Goal: Find specific page/section: Find specific page/section

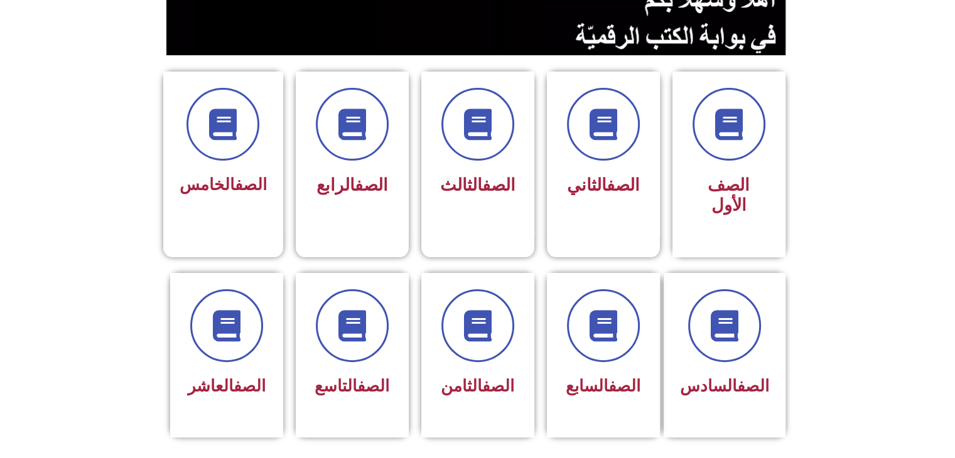
scroll to position [296, 0]
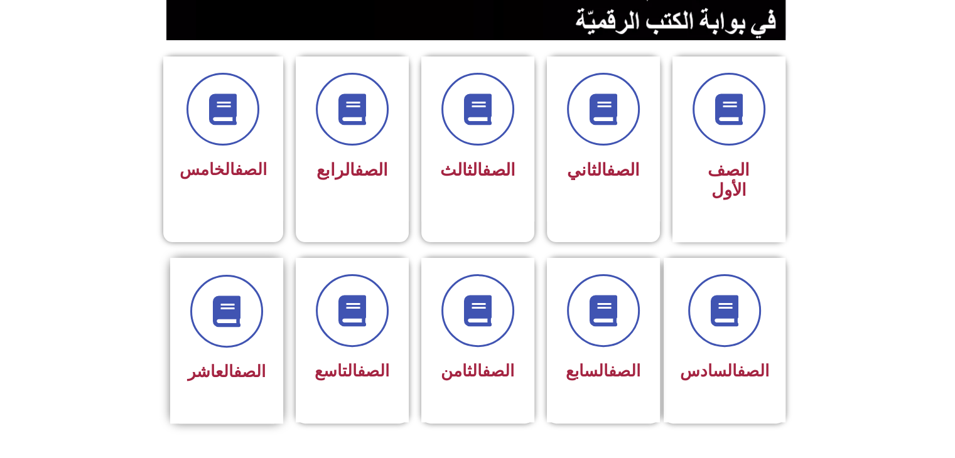
click at [223, 357] on div "الصف العاشر" at bounding box center [226, 372] width 79 height 31
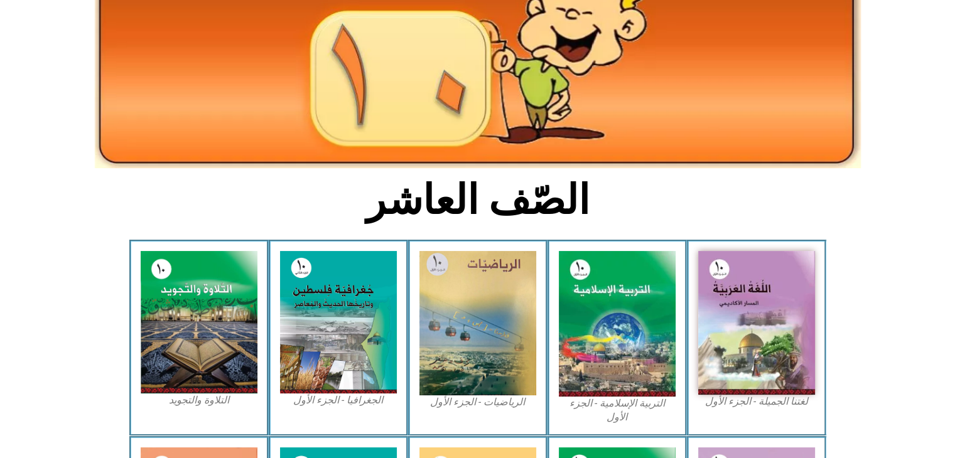
scroll to position [172, 0]
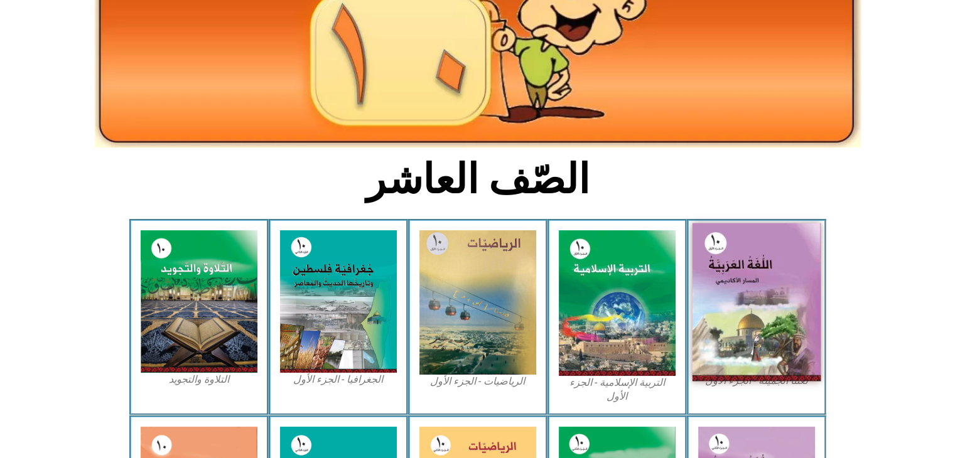
click at [768, 284] on img at bounding box center [756, 302] width 129 height 158
click at [741, 279] on img at bounding box center [756, 302] width 129 height 158
click at [750, 284] on img at bounding box center [756, 302] width 129 height 158
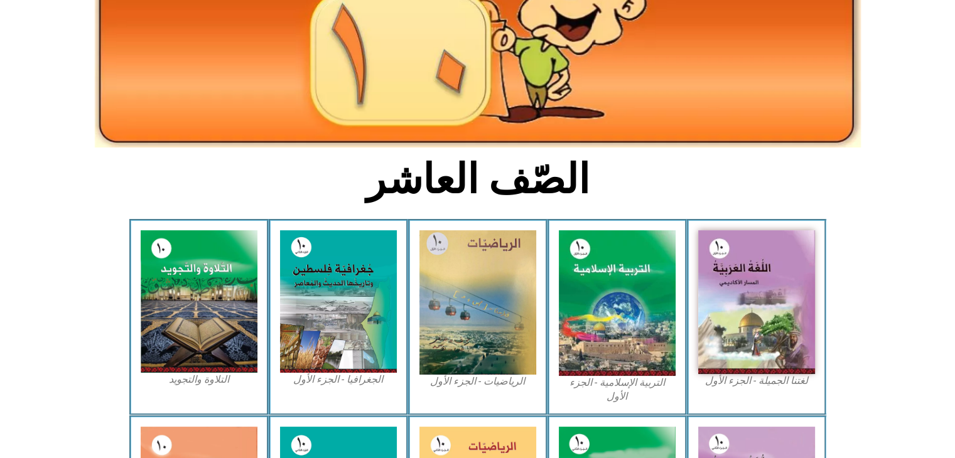
click at [762, 391] on div "لغتنا الجميلة - الجزء الأول​" at bounding box center [756, 317] width 139 height 196
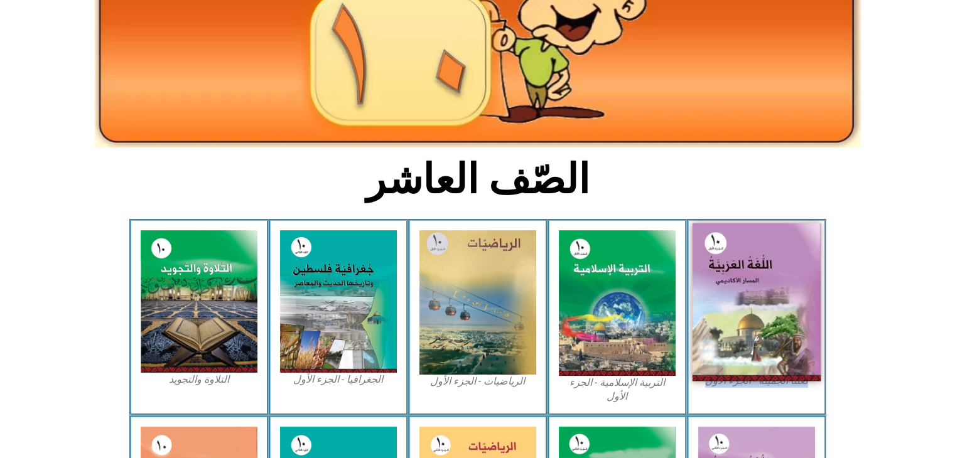
click at [746, 283] on img at bounding box center [756, 302] width 129 height 158
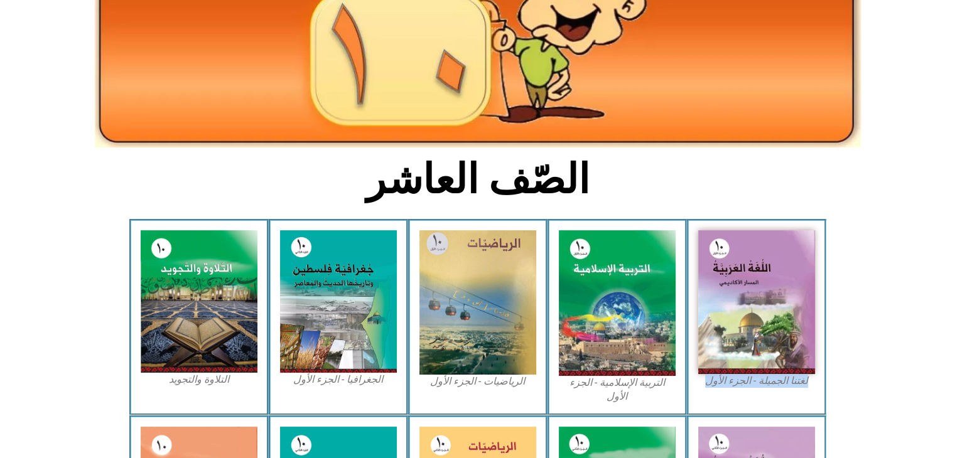
drag, startPoint x: 746, startPoint y: 283, endPoint x: 684, endPoint y: 234, distance: 78.6
click at [684, 234] on div "التربية الإسلامية - الجزء الأول" at bounding box center [616, 317] width 139 height 196
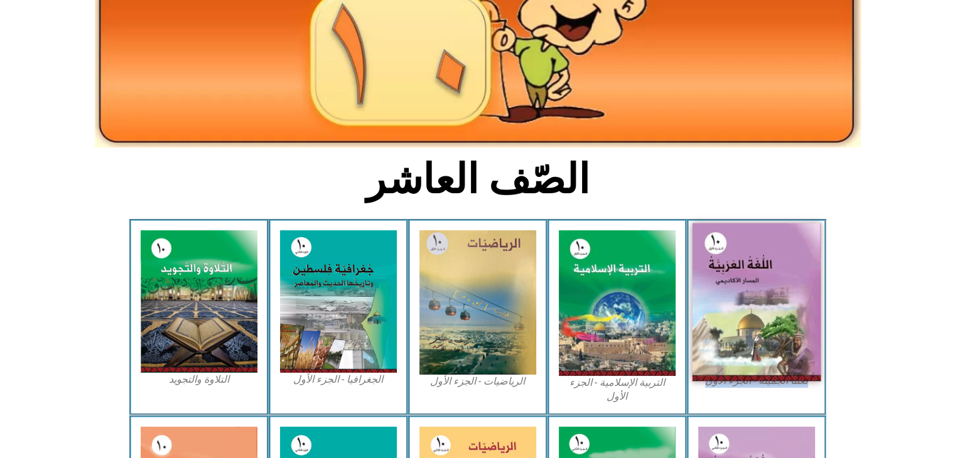
click at [784, 257] on img at bounding box center [756, 302] width 129 height 158
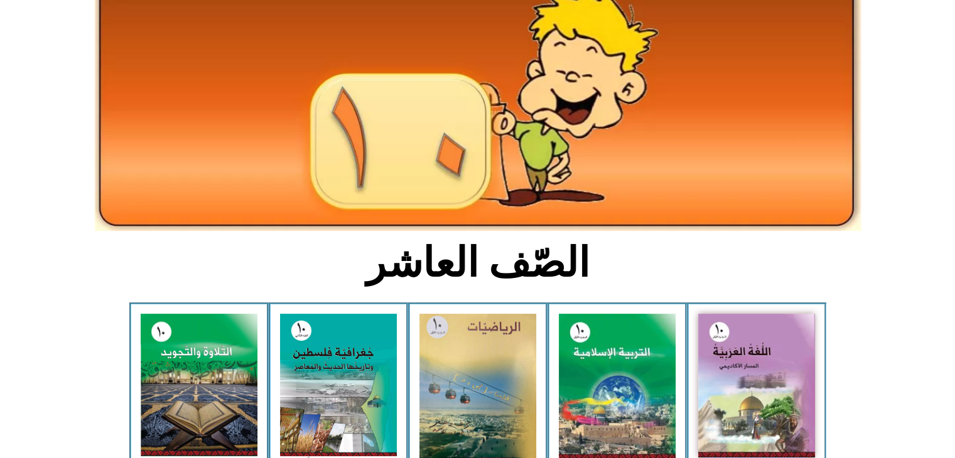
scroll to position [102, 0]
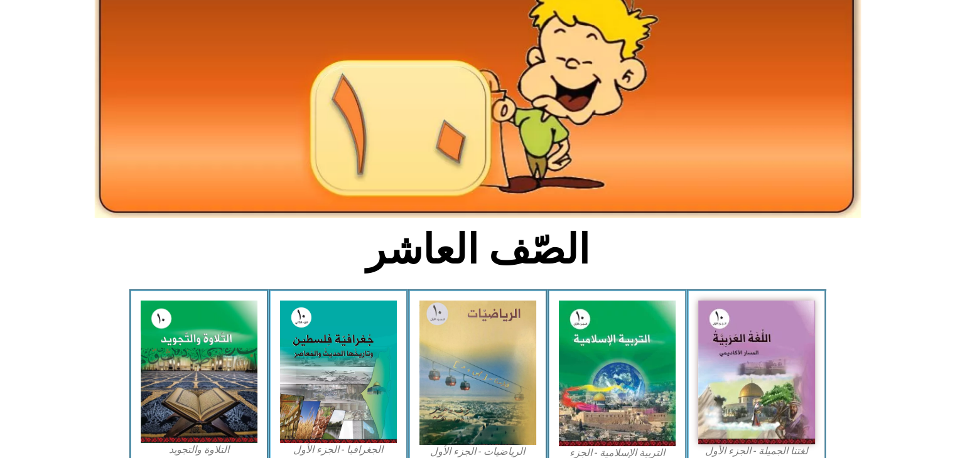
click at [769, 295] on div "لغتنا الجميلة - الجزء الأول​" at bounding box center [756, 387] width 139 height 196
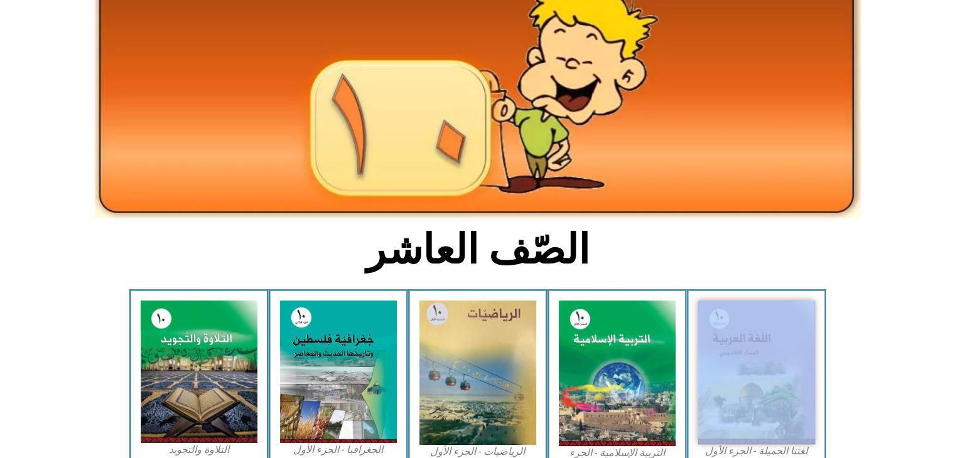
click at [769, 295] on div "لغتنا الجميلة - الجزء الأول​" at bounding box center [756, 387] width 139 height 196
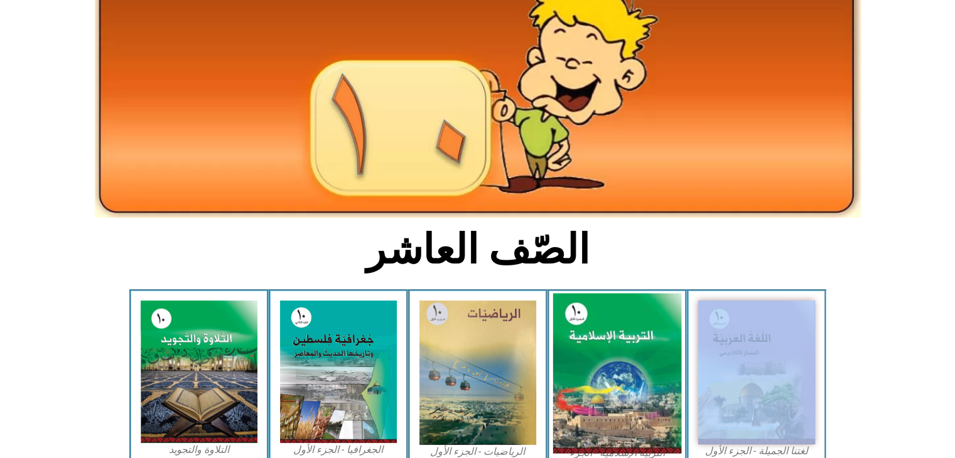
click at [581, 390] on img at bounding box center [616, 374] width 129 height 160
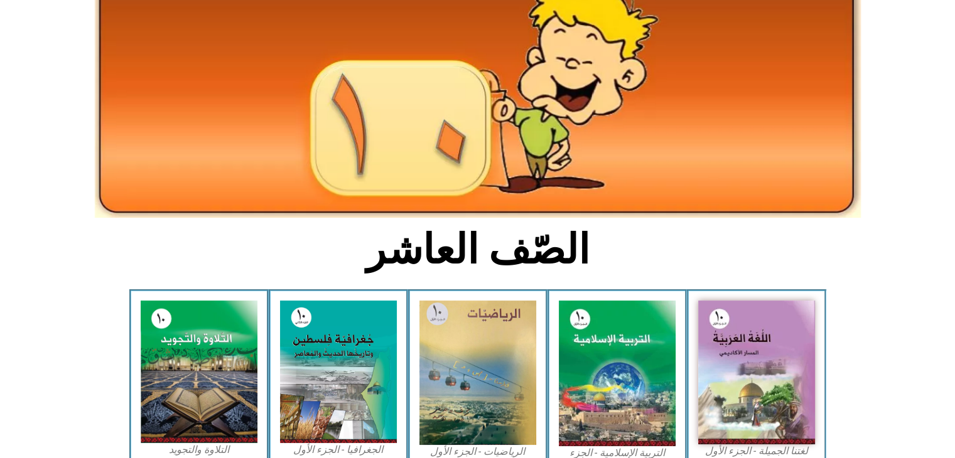
click at [887, 319] on icon at bounding box center [476, 336] width 955 height 95
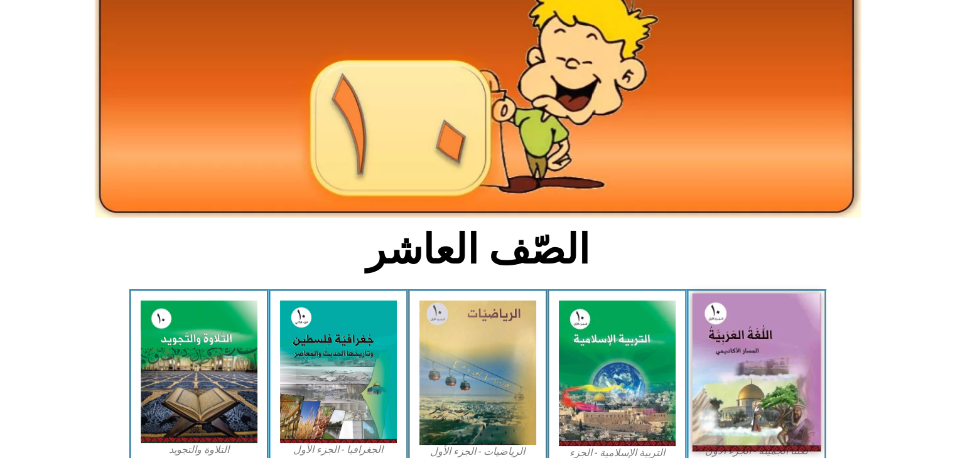
click at [703, 361] on img at bounding box center [756, 373] width 129 height 158
click at [712, 332] on img at bounding box center [756, 373] width 129 height 158
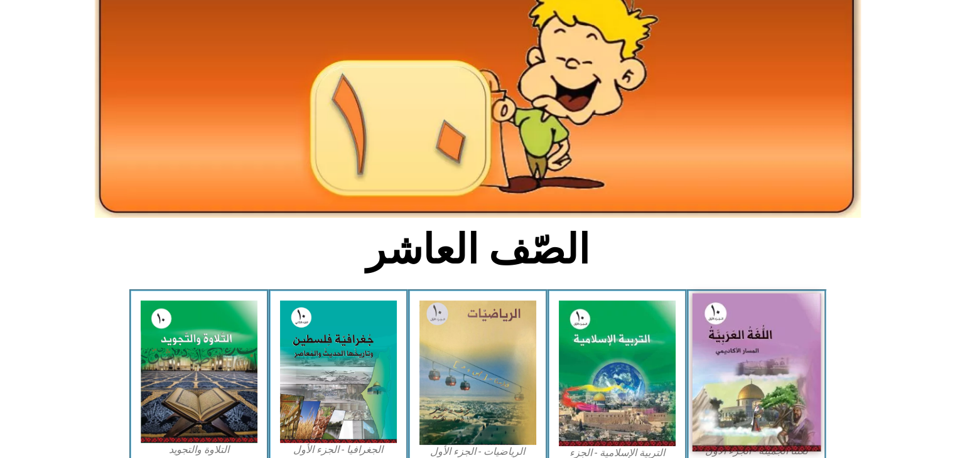
click at [712, 332] on img at bounding box center [756, 373] width 129 height 158
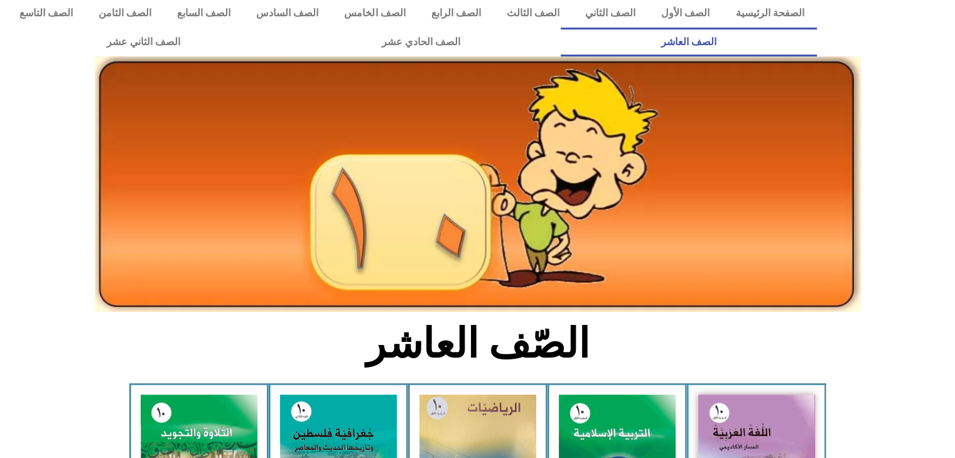
scroll to position [0, 0]
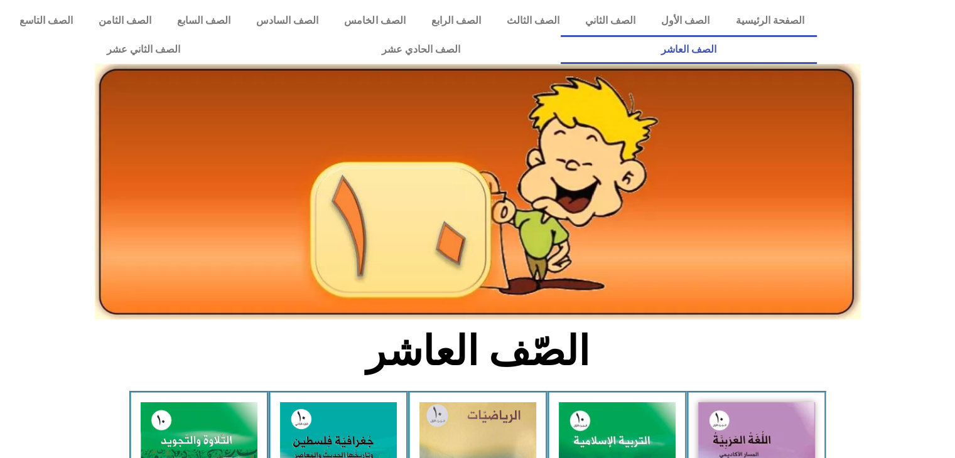
click at [488, 312] on img at bounding box center [478, 191] width 766 height 256
click at [482, 350] on h2 "الصّف العاشر" at bounding box center [477, 351] width 415 height 49
click at [560, 35] on link "الصف العاشر" at bounding box center [688, 49] width 256 height 29
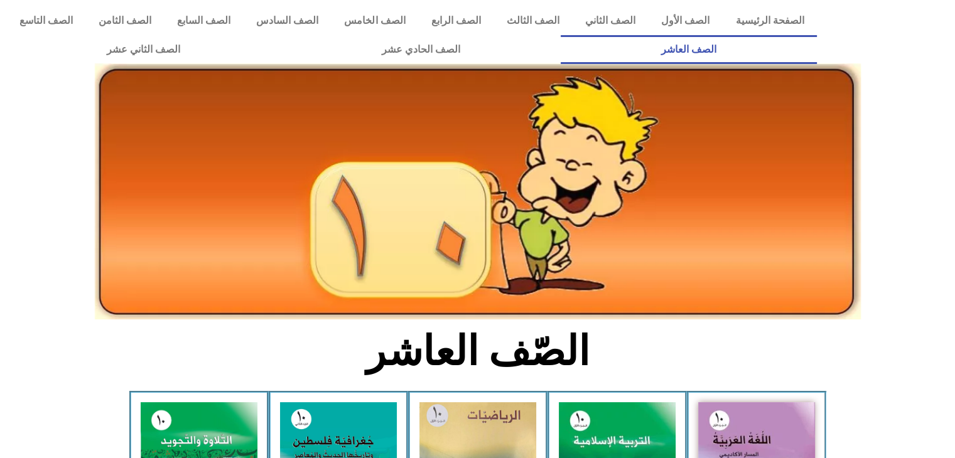
drag, startPoint x: 820, startPoint y: 402, endPoint x: 810, endPoint y: 397, distance: 11.2
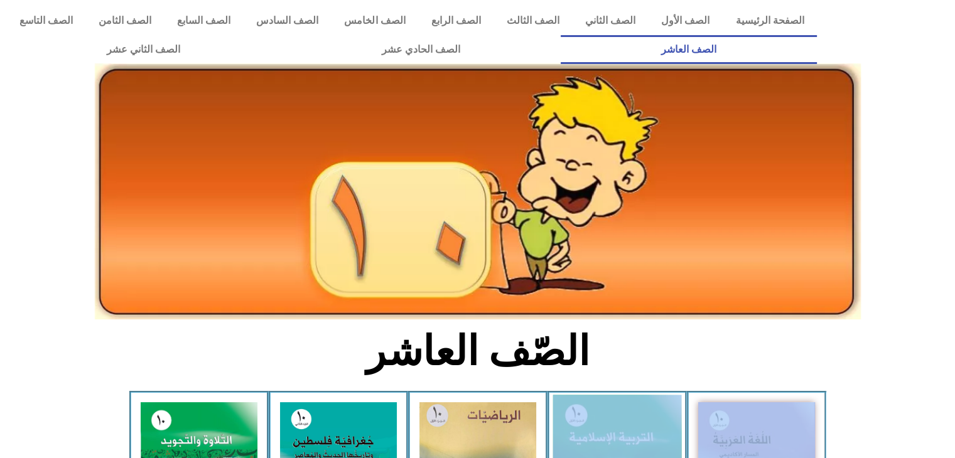
drag, startPoint x: 810, startPoint y: 397, endPoint x: 634, endPoint y: 431, distance: 178.3
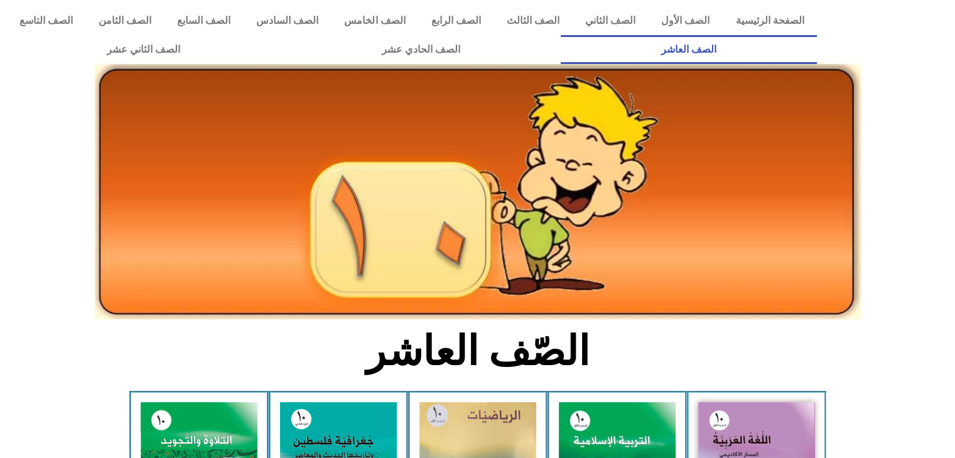
click at [831, 372] on section "الصّف العاشر" at bounding box center [477, 358] width 955 height 65
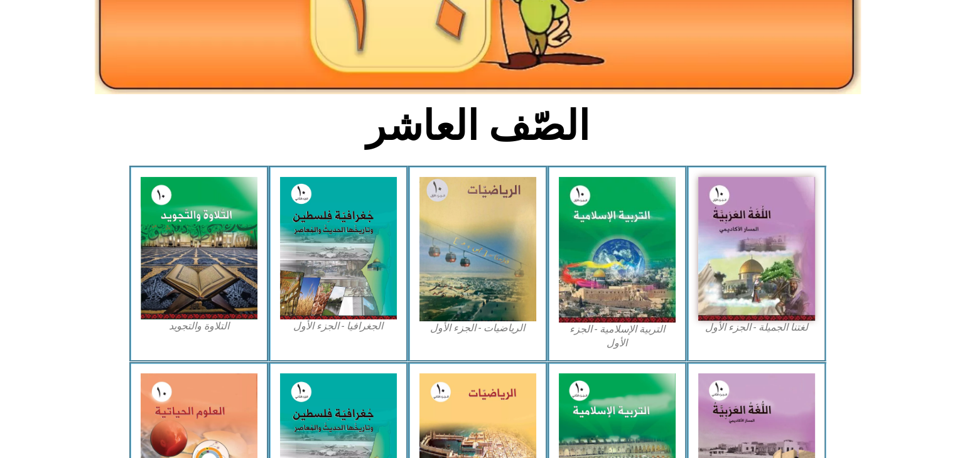
scroll to position [242, 0]
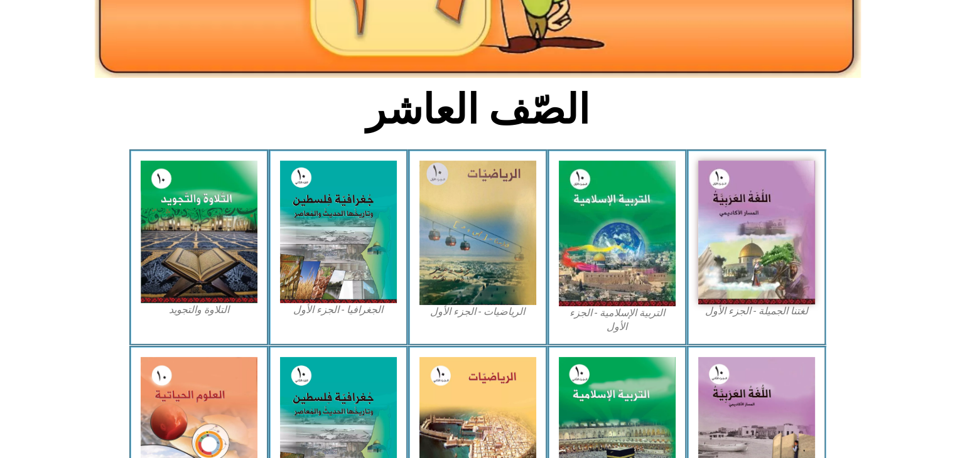
click at [781, 318] on figcaption "لغتنا الجميلة - الجزء الأول​" at bounding box center [756, 311] width 117 height 14
click at [781, 328] on div "لغتنا الجميلة - الجزء الأول​" at bounding box center [756, 247] width 139 height 196
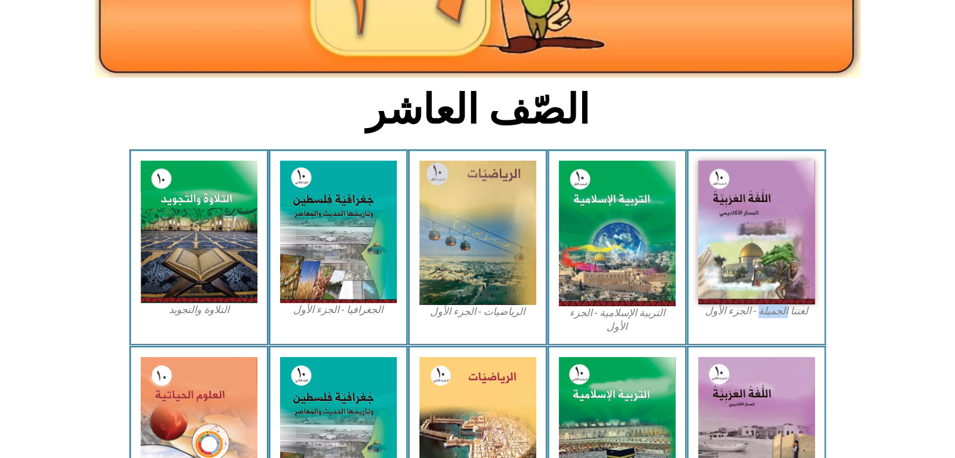
click at [781, 328] on div "لغتنا الجميلة - الجزء الأول​" at bounding box center [756, 247] width 139 height 196
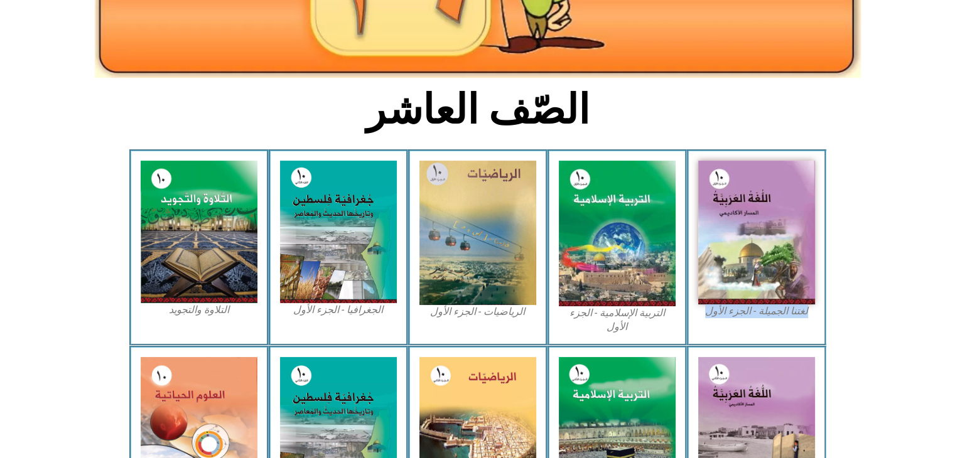
click at [781, 328] on div "لغتنا الجميلة - الجزء الأول​" at bounding box center [756, 247] width 139 height 196
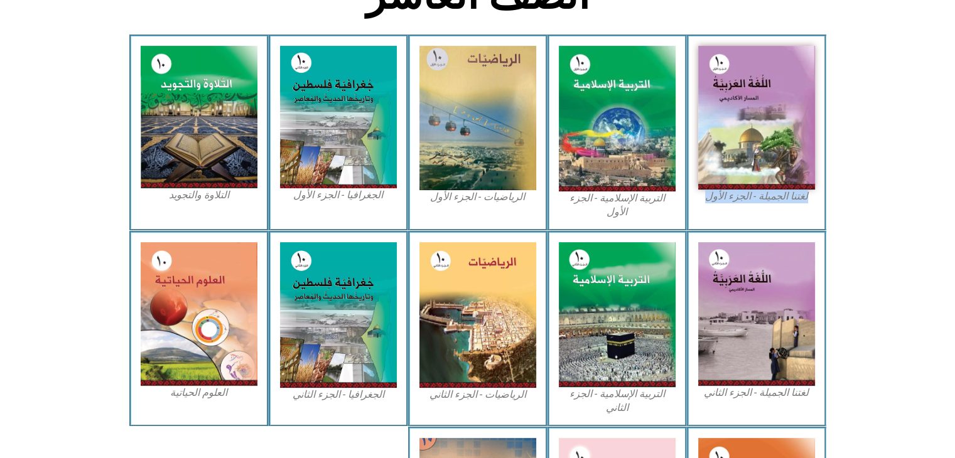
scroll to position [0, 0]
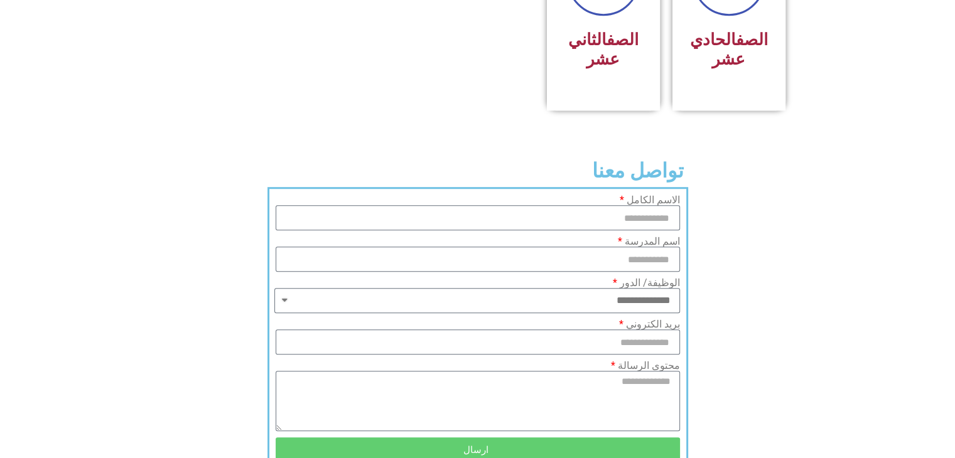
scroll to position [965, 0]
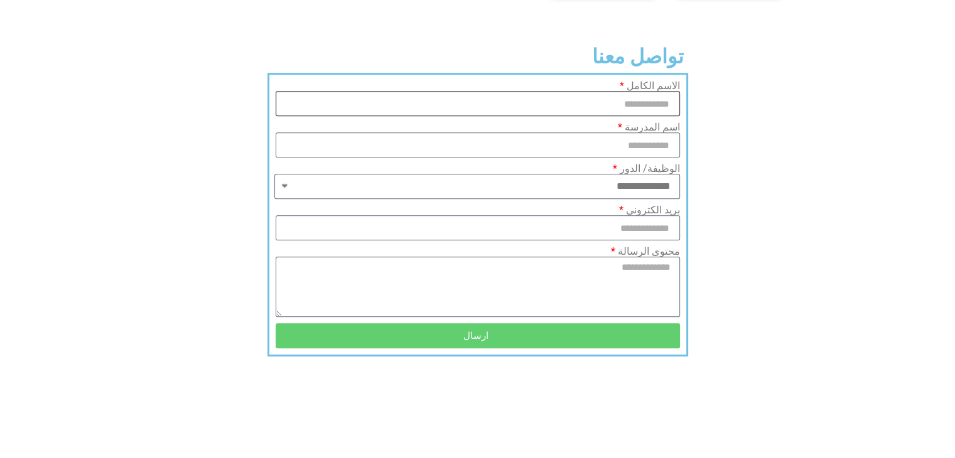
click at [565, 91] on input "الاسم الكامل" at bounding box center [478, 103] width 404 height 25
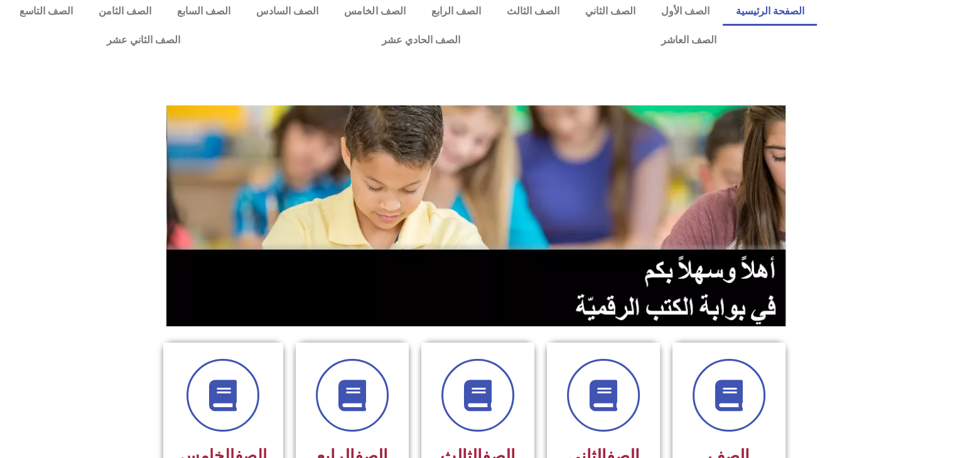
scroll to position [0, 0]
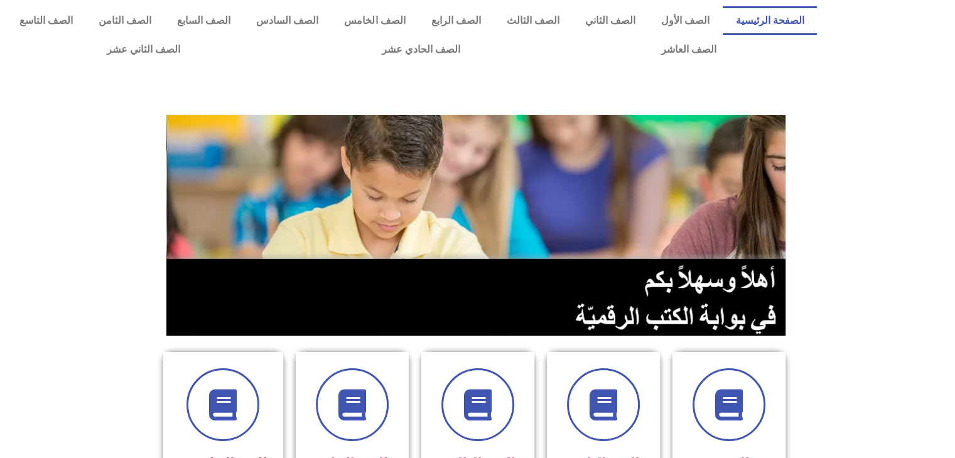
click at [691, 299] on img at bounding box center [477, 225] width 623 height 221
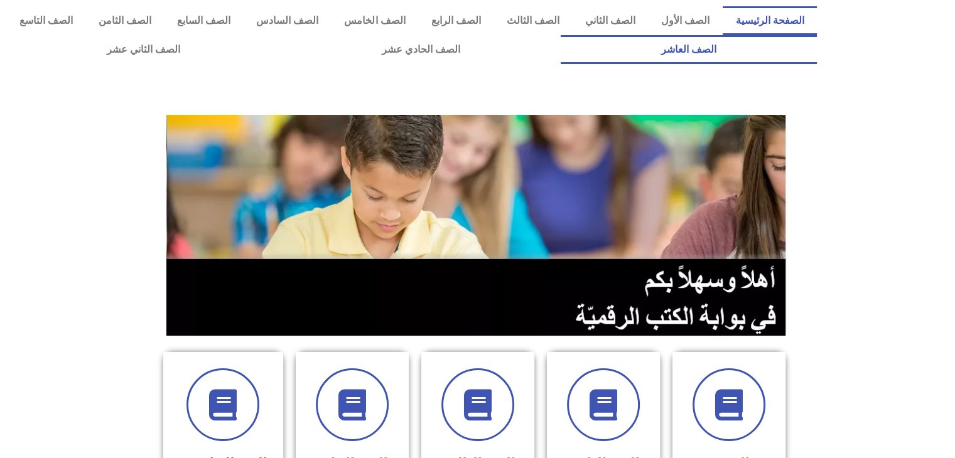
click at [560, 35] on link "الصف العاشر" at bounding box center [688, 49] width 256 height 29
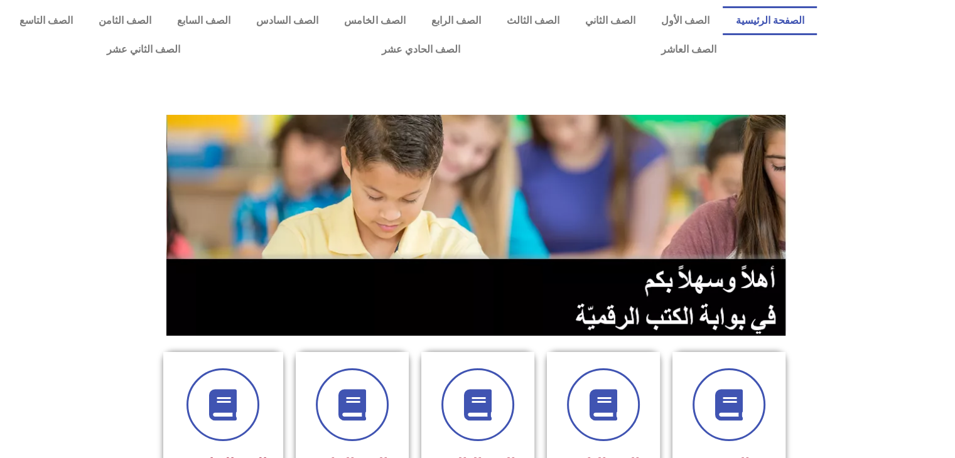
drag, startPoint x: 33, startPoint y: 15, endPoint x: 306, endPoint y: 86, distance: 282.7
click at [306, 86] on div at bounding box center [477, 92] width 942 height 31
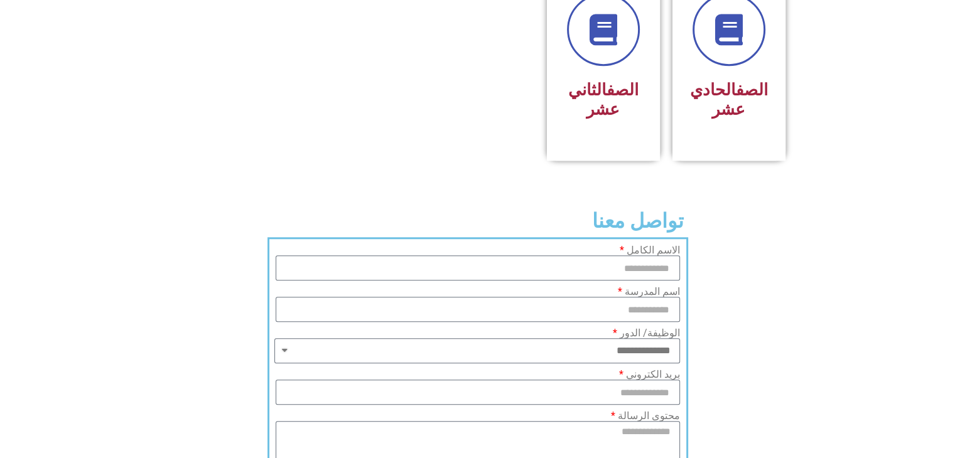
scroll to position [965, 0]
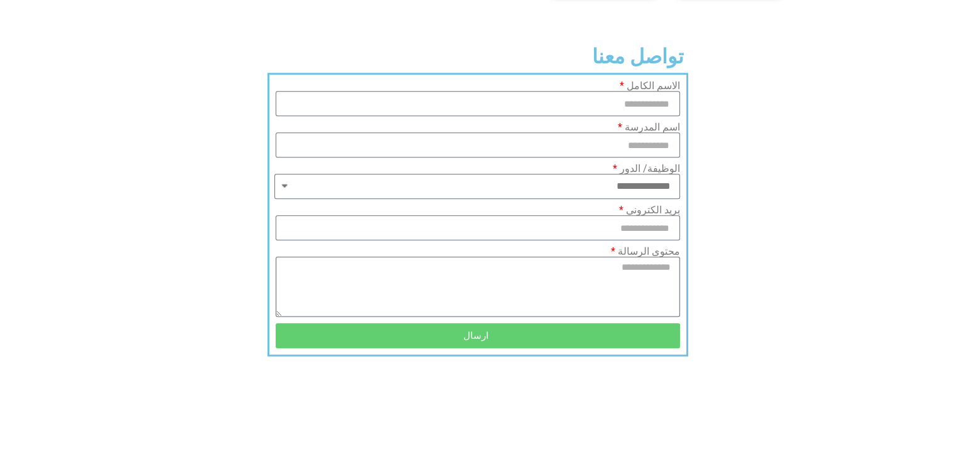
drag, startPoint x: 578, startPoint y: 287, endPoint x: 587, endPoint y: 302, distance: 17.8
click at [587, 302] on div "**********" at bounding box center [477, 218] width 410 height 274
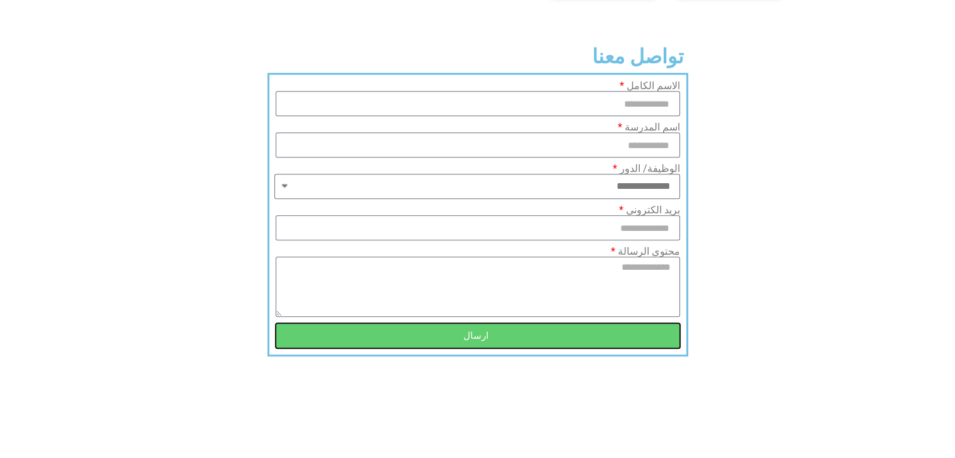
click at [587, 323] on button "ارسال" at bounding box center [478, 335] width 404 height 25
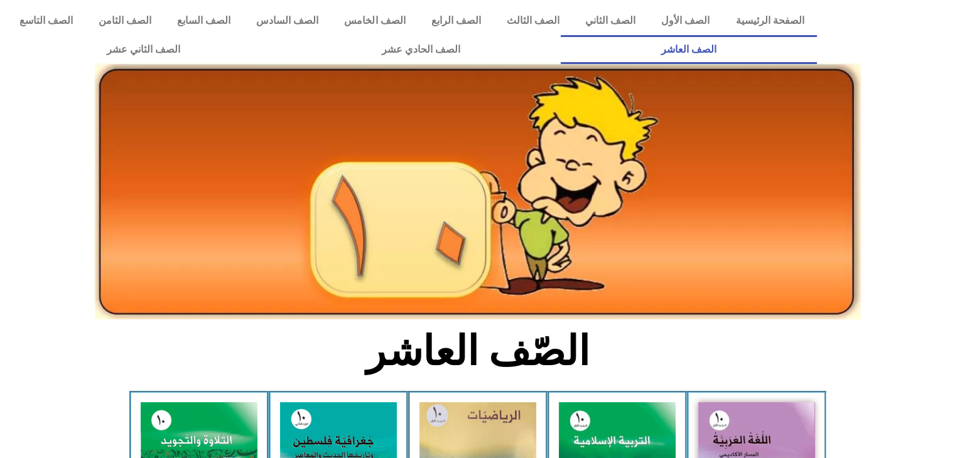
drag, startPoint x: 747, startPoint y: 431, endPoint x: 868, endPoint y: 428, distance: 120.5
click at [693, 252] on img at bounding box center [478, 191] width 766 height 256
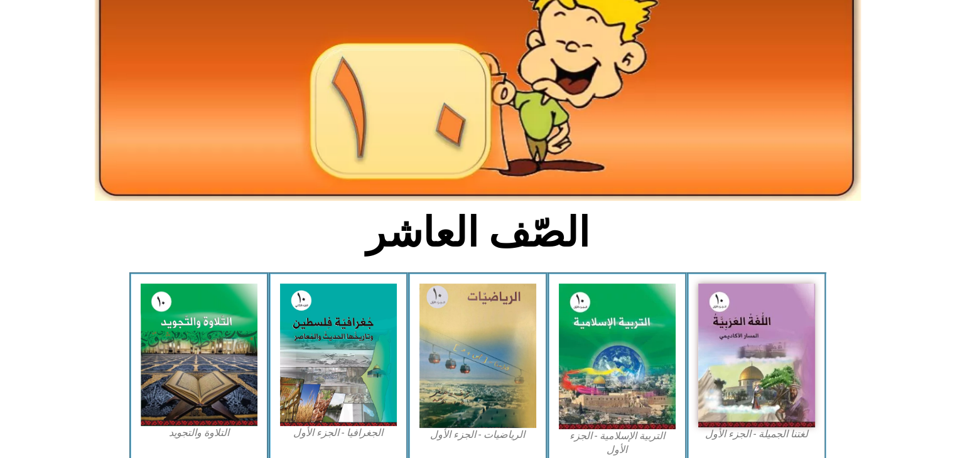
scroll to position [112, 0]
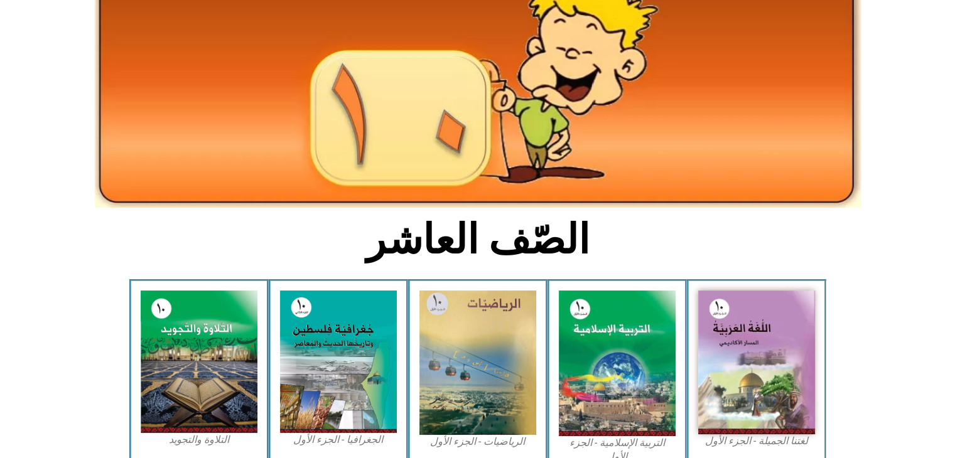
click at [840, 410] on section "لغتنا الجميلة - الجزء الأول​ التربية [DEMOGRAPHIC_DATA] - الجزء الأول الرياضيات…" at bounding box center [477, 377] width 955 height 196
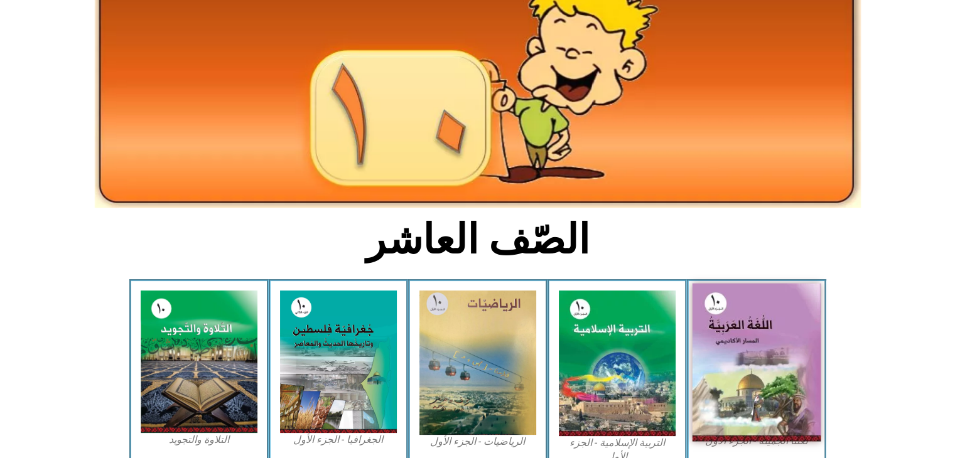
click at [755, 367] on img at bounding box center [756, 363] width 129 height 158
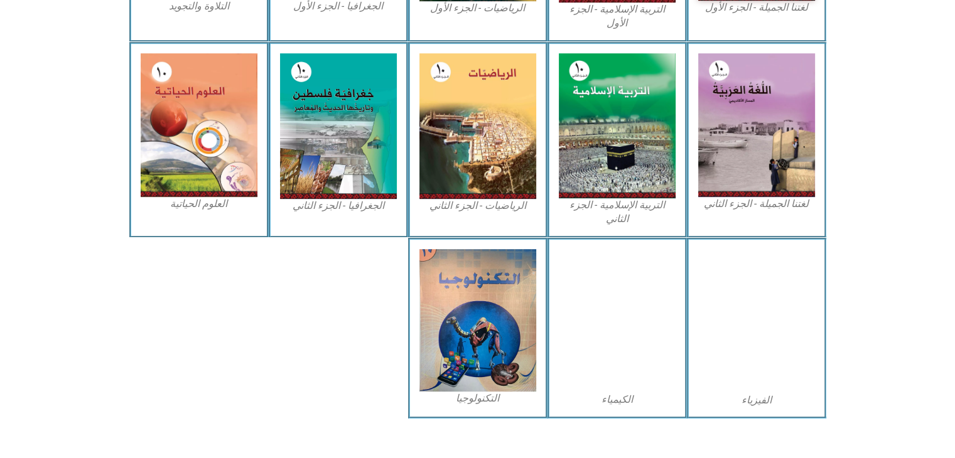
scroll to position [0, 0]
